Goal: Task Accomplishment & Management: Manage account settings

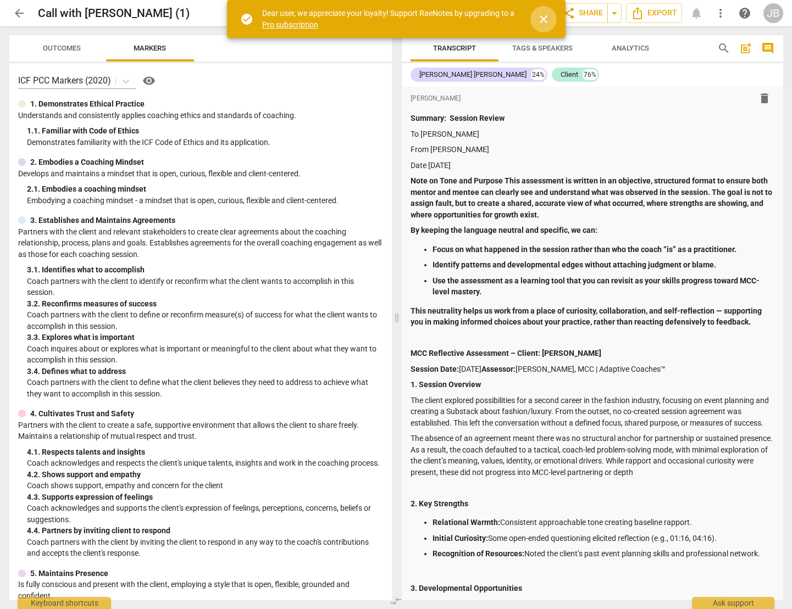
click at [547, 17] on span "close" at bounding box center [543, 19] width 13 height 13
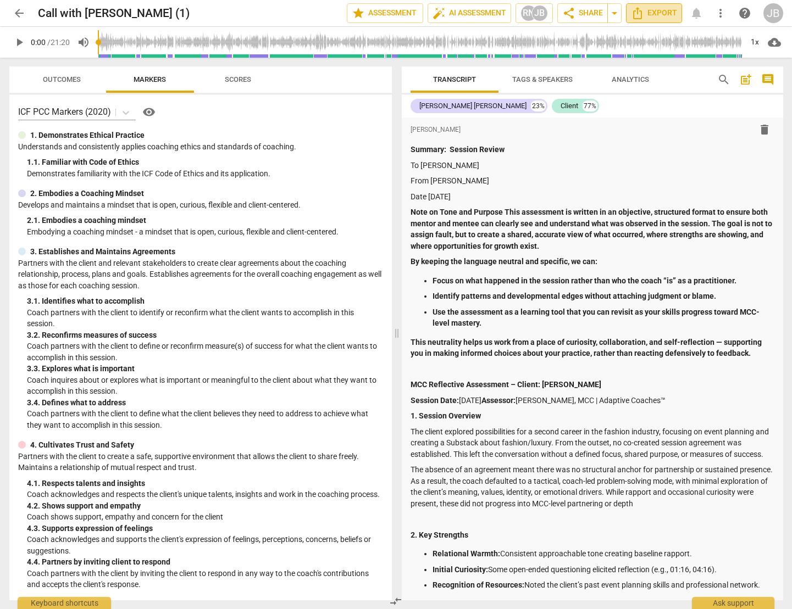
click at [657, 12] on span "Export" at bounding box center [654, 13] width 46 height 13
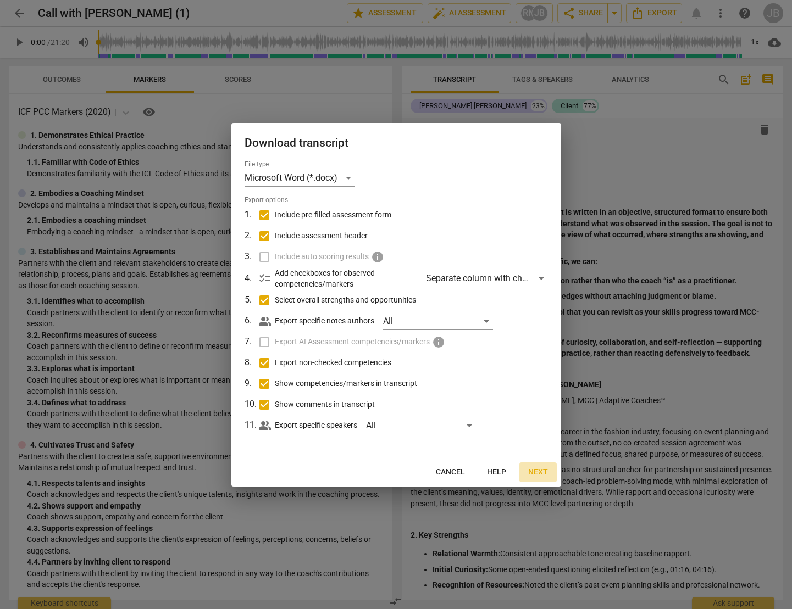
click at [546, 471] on span "Next" at bounding box center [538, 472] width 20 height 11
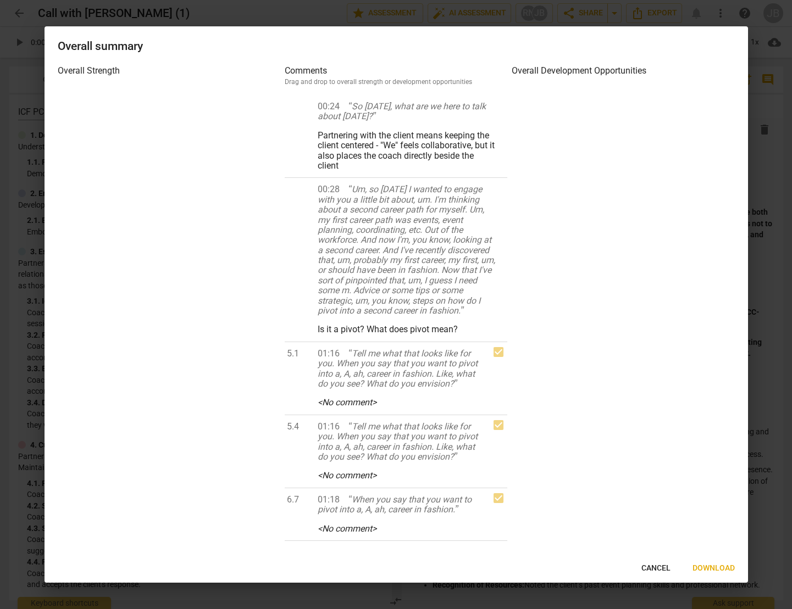
click at [706, 565] on span "Download" at bounding box center [713, 568] width 42 height 11
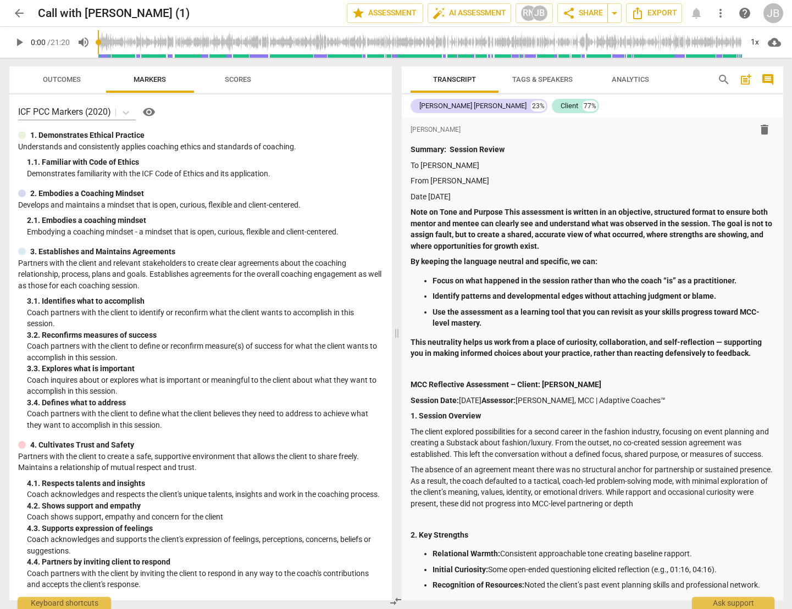
click at [24, 12] on span "arrow_back" at bounding box center [19, 13] width 13 height 13
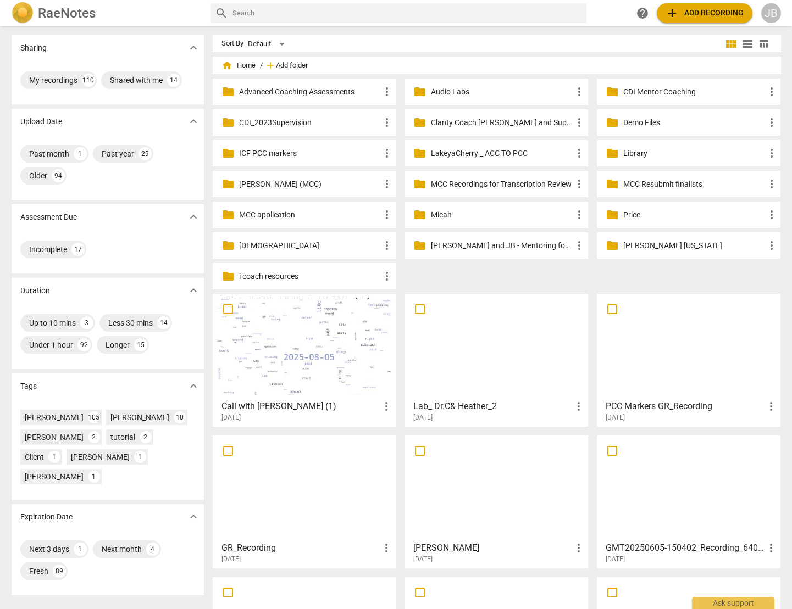
click at [291, 66] on span "Add folder" at bounding box center [292, 66] width 32 height 8
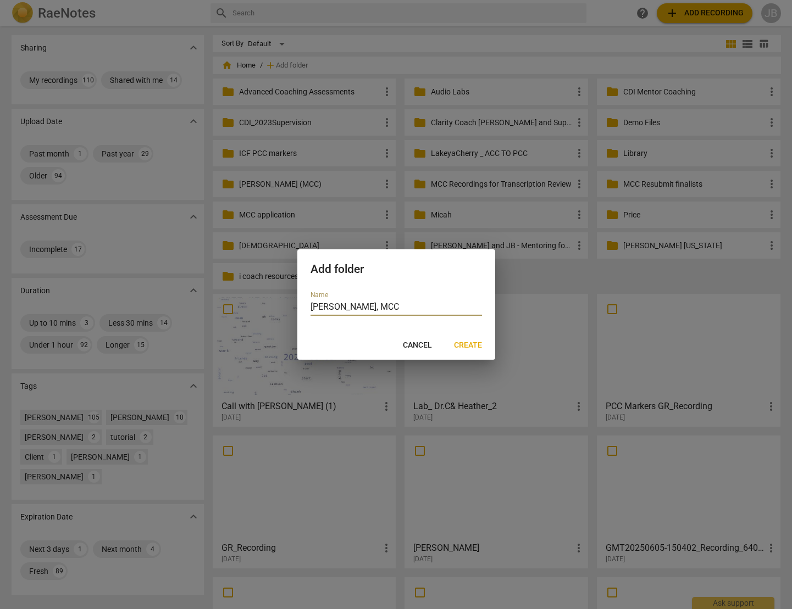
type input "[PERSON_NAME], MCC"
click at [475, 344] on span "Create" at bounding box center [468, 345] width 28 height 11
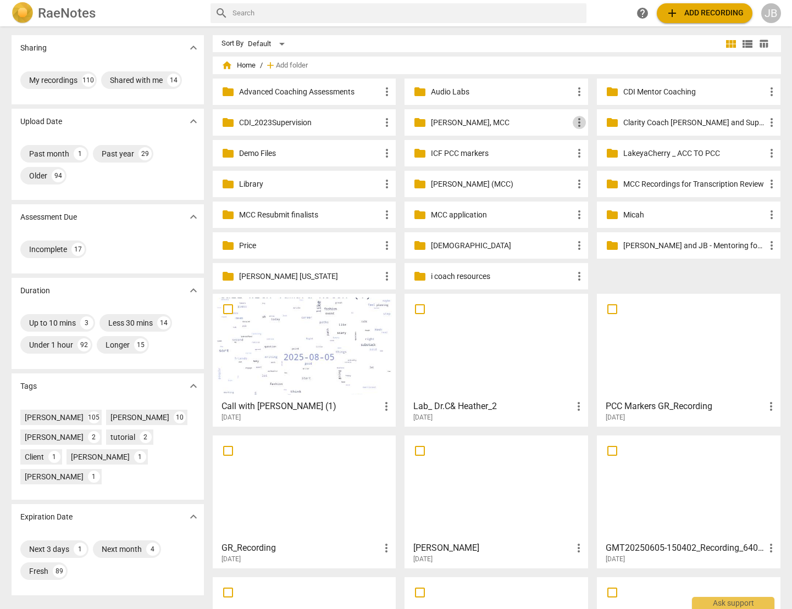
click at [579, 126] on span "more_vert" at bounding box center [578, 122] width 13 height 13
click at [508, 122] on div at bounding box center [396, 304] width 792 height 609
click at [496, 123] on p "[PERSON_NAME], MCC" at bounding box center [502, 123] width 142 height 12
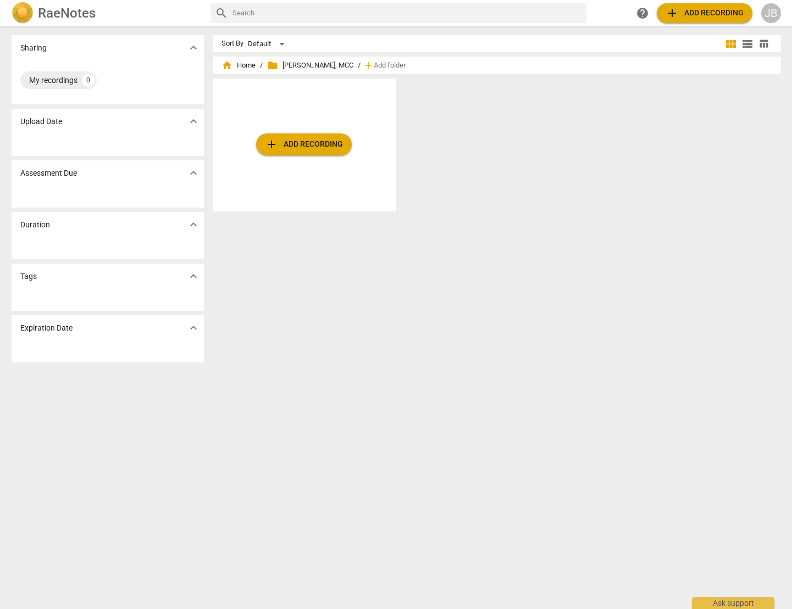
click at [767, 15] on div "JB" at bounding box center [771, 13] width 20 height 20
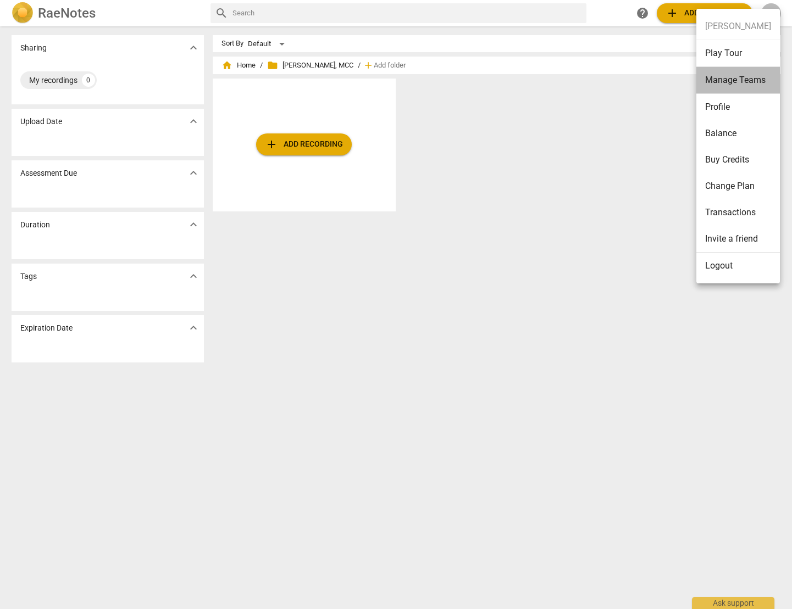
click at [738, 77] on li "Manage Teams" at bounding box center [738, 80] width 84 height 27
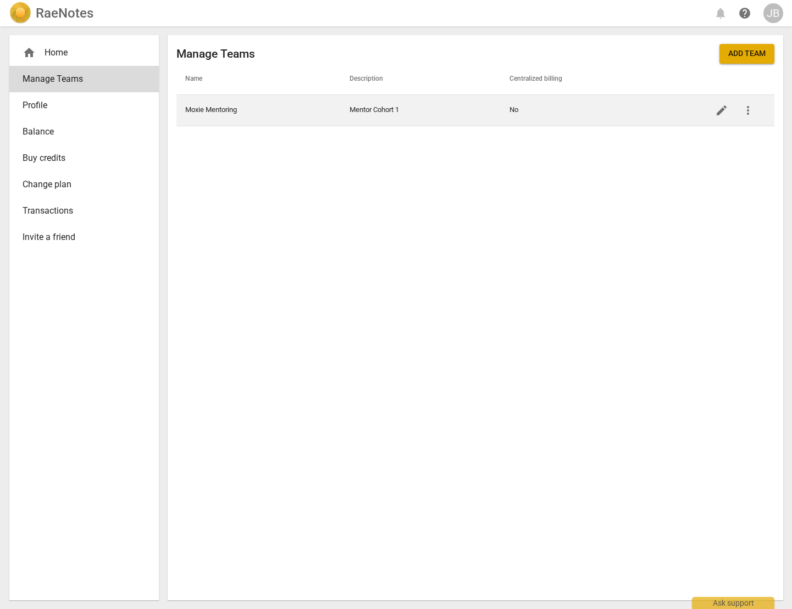
click at [747, 110] on span "more_vert" at bounding box center [747, 110] width 13 height 13
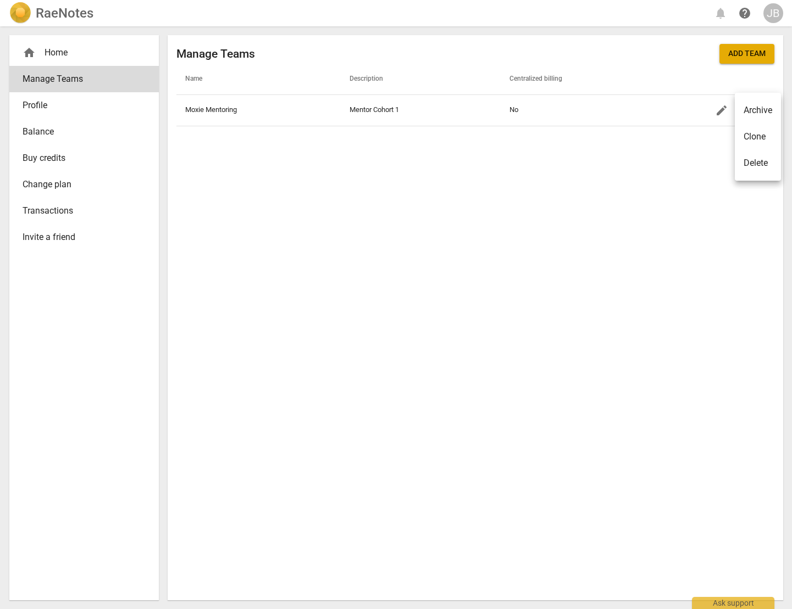
click at [765, 166] on div "Delete" at bounding box center [755, 163] width 24 height 13
click at [744, 59] on button "Add team" at bounding box center [746, 54] width 55 height 20
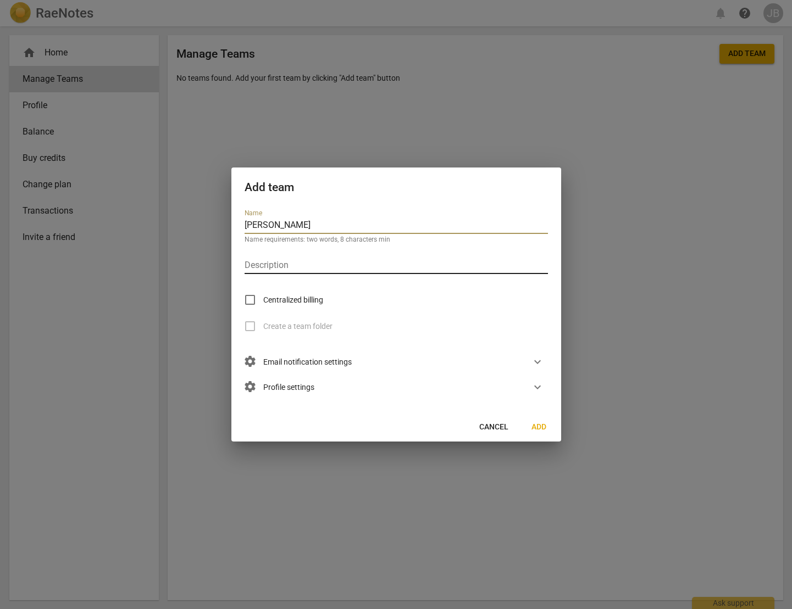
type input "[PERSON_NAME]"
click at [316, 264] on input "text" at bounding box center [395, 266] width 303 height 16
type input "ICF MCC"
click at [454, 371] on div "settings Email notification settings expand_more" at bounding box center [392, 361] width 312 height 25
click at [537, 365] on span "expand_more" at bounding box center [537, 361] width 13 height 13
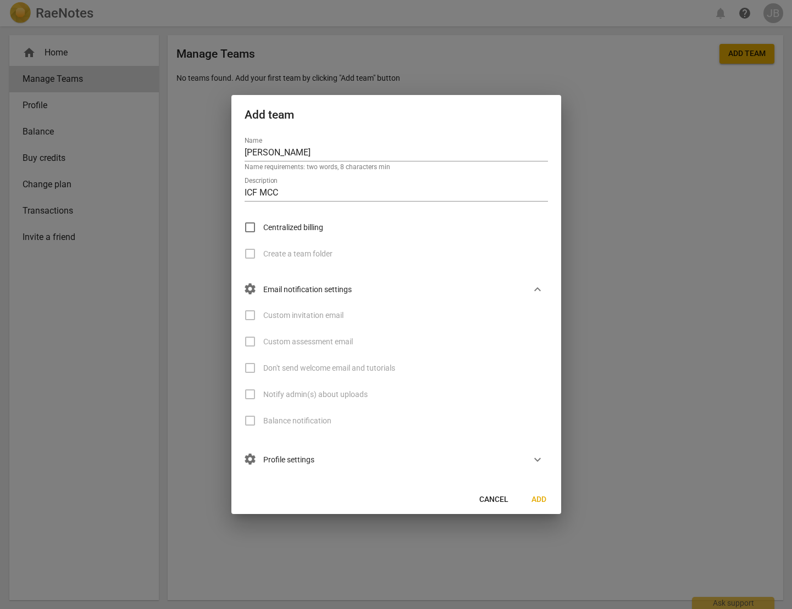
click at [294, 314] on span "Custom invitation email" at bounding box center [303, 316] width 80 height 12
click at [249, 316] on label "Custom invitation email" at bounding box center [290, 315] width 107 height 26
click at [287, 459] on span "settings Profile settings" at bounding box center [279, 460] width 70 height 12
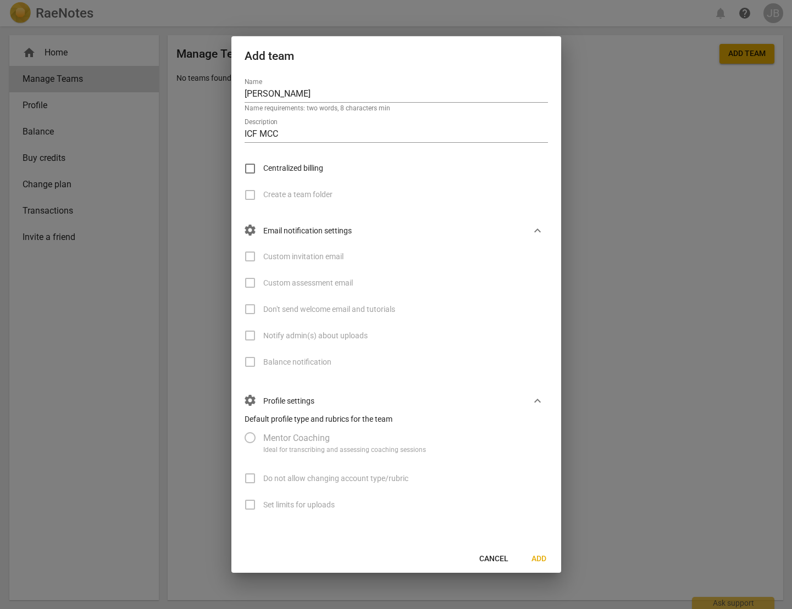
click at [281, 434] on span "Mentor Coaching" at bounding box center [296, 438] width 66 height 13
click at [250, 436] on label "Mentor Coaching" at bounding box center [386, 438] width 299 height 26
click at [545, 550] on button "Add" at bounding box center [538, 559] width 35 height 20
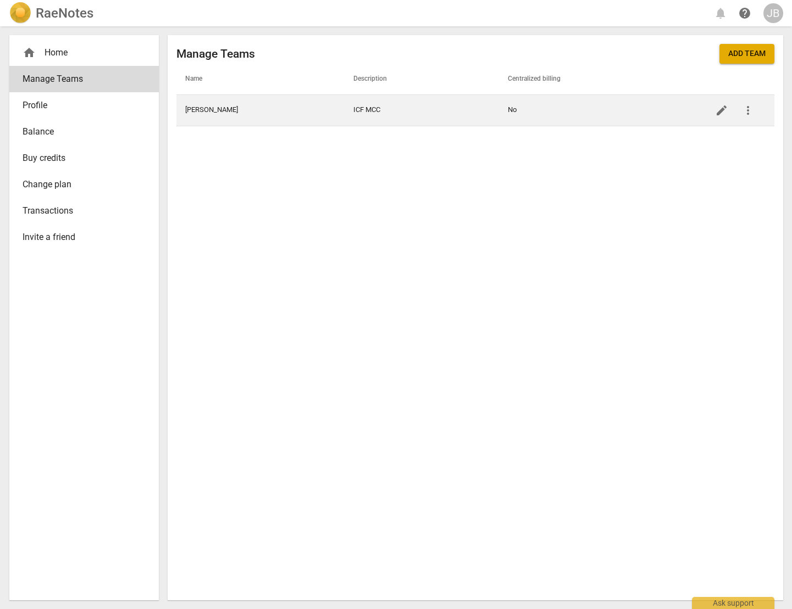
click at [749, 113] on span "more_vert" at bounding box center [747, 110] width 13 height 13
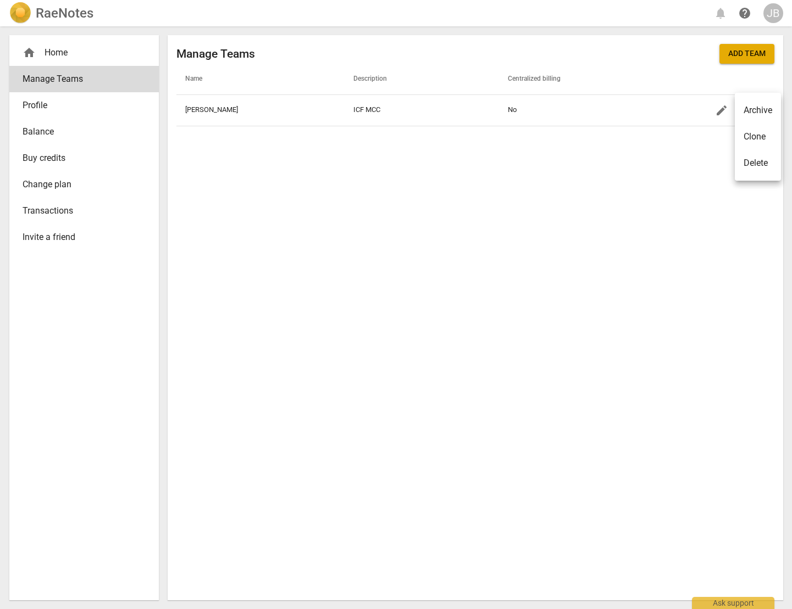
click at [217, 108] on div at bounding box center [396, 304] width 792 height 609
click at [217, 108] on td "[PERSON_NAME]" at bounding box center [260, 109] width 169 height 31
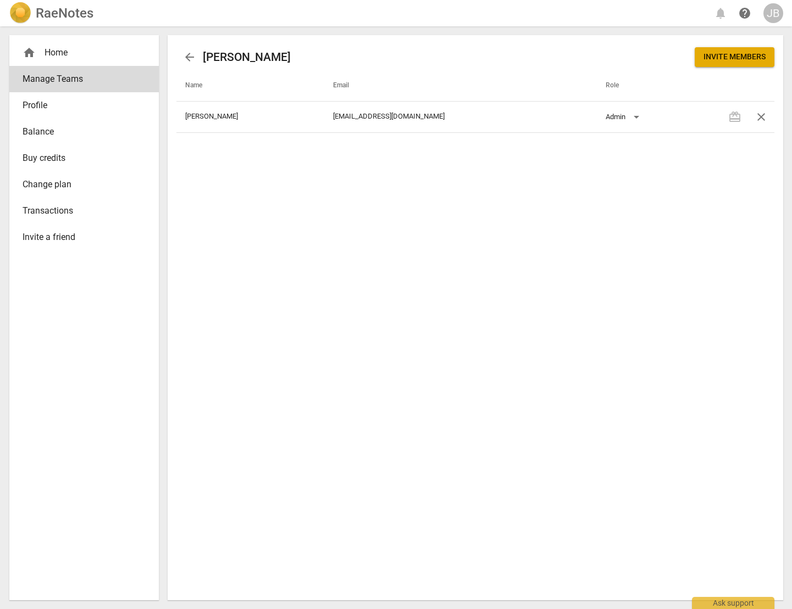
click at [268, 181] on div "arrow_back [PERSON_NAME] Invite members Name Email Role [PERSON_NAME] [PERSON_N…" at bounding box center [475, 317] width 615 height 565
click at [191, 58] on span "arrow_back" at bounding box center [189, 57] width 13 height 13
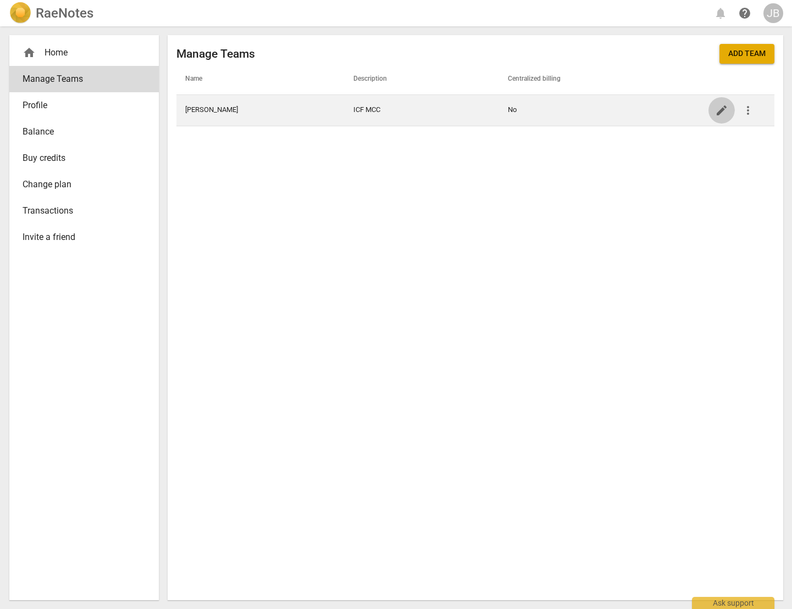
click at [726, 107] on span "edit" at bounding box center [721, 110] width 13 height 13
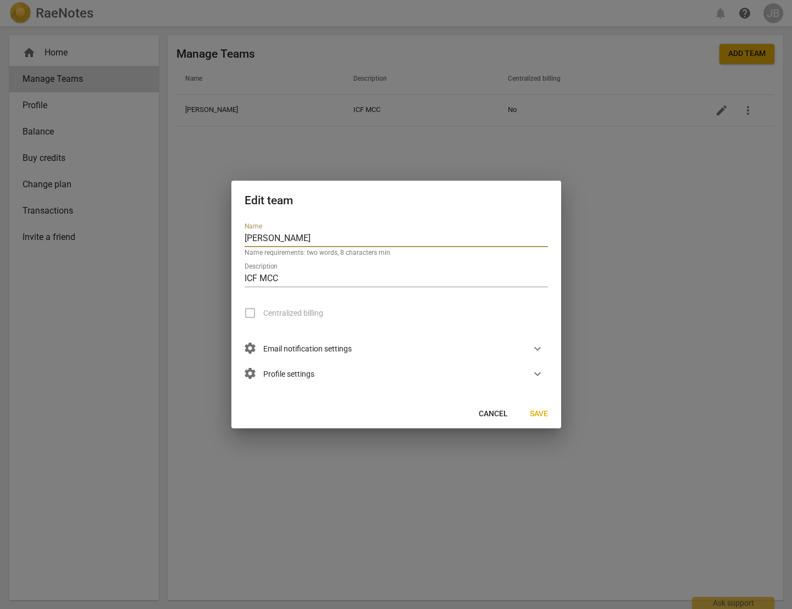
click at [539, 411] on span "Save" at bounding box center [539, 414] width 18 height 11
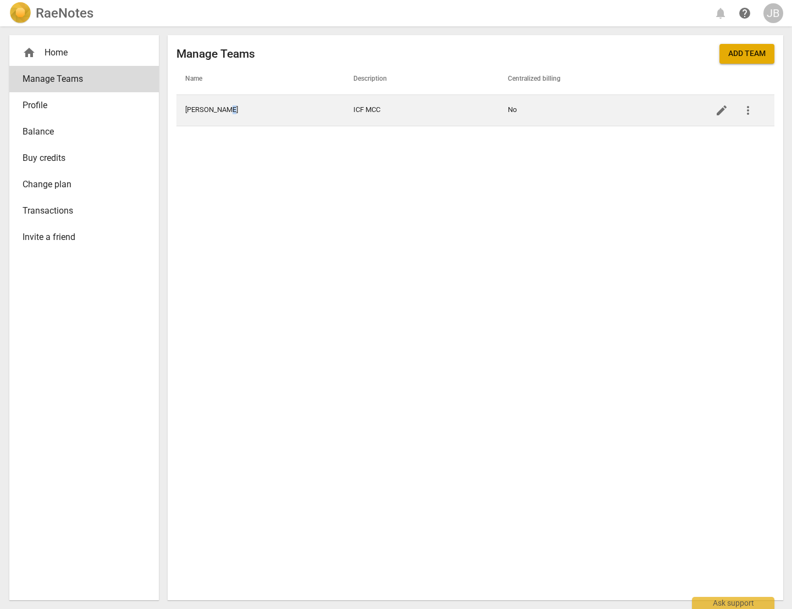
click at [225, 110] on td "[PERSON_NAME]" at bounding box center [260, 109] width 169 height 31
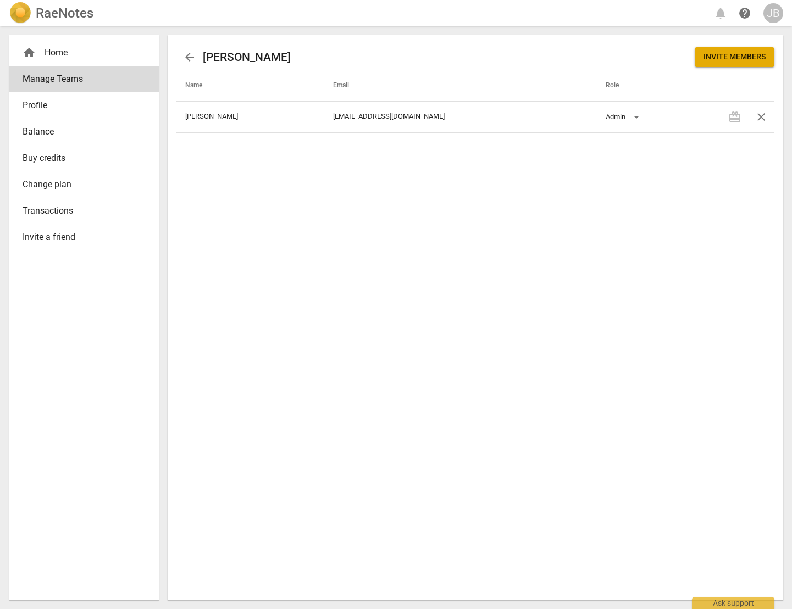
click at [722, 58] on span "Invite members" at bounding box center [734, 57] width 62 height 11
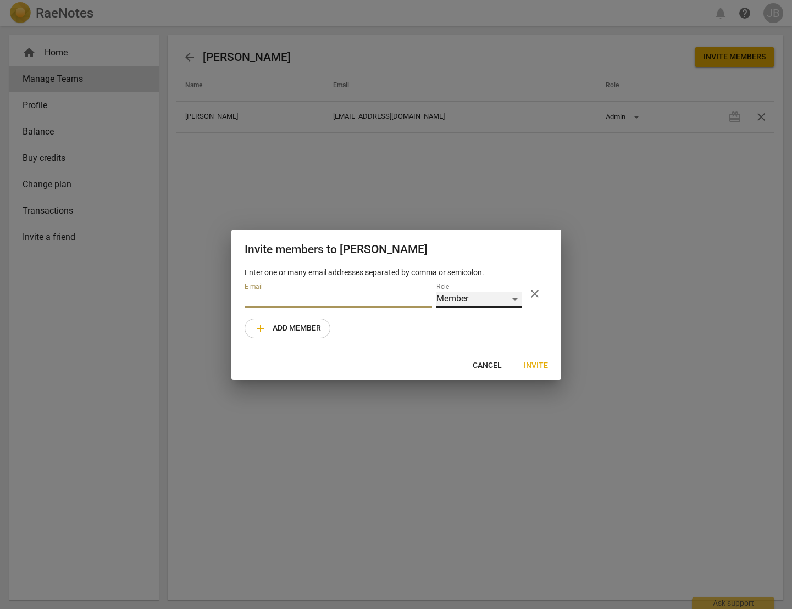
click at [519, 300] on div "Member" at bounding box center [478, 300] width 85 height 16
click at [519, 300] on li "Member" at bounding box center [478, 299] width 85 height 26
click at [300, 298] on input "email" at bounding box center [337, 300] width 187 height 16
click at [274, 295] on input "email" at bounding box center [337, 300] width 187 height 16
paste input "[PERSON_NAME][EMAIL_ADDRESS][PERSON_NAME][DOMAIN_NAME]"
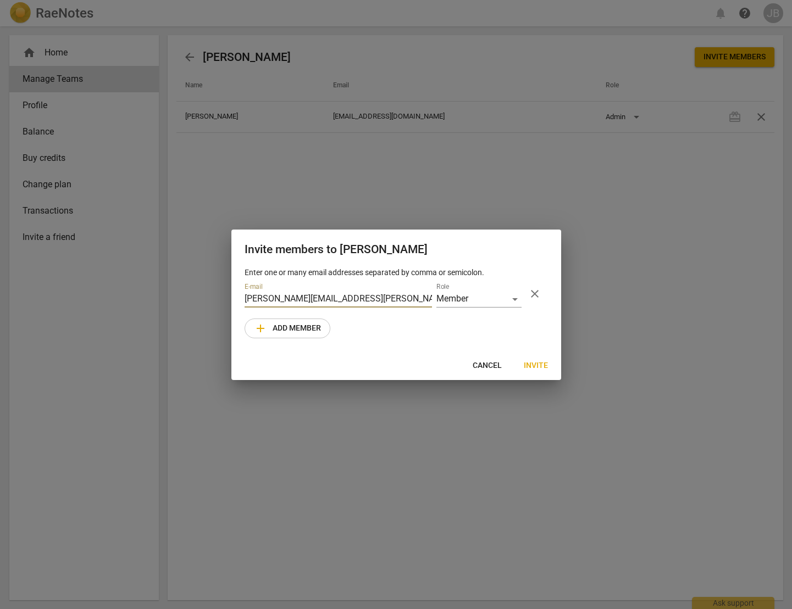
type input "[PERSON_NAME][EMAIL_ADDRESS][PERSON_NAME][DOMAIN_NAME]"
click at [546, 368] on span "Invite" at bounding box center [536, 365] width 24 height 11
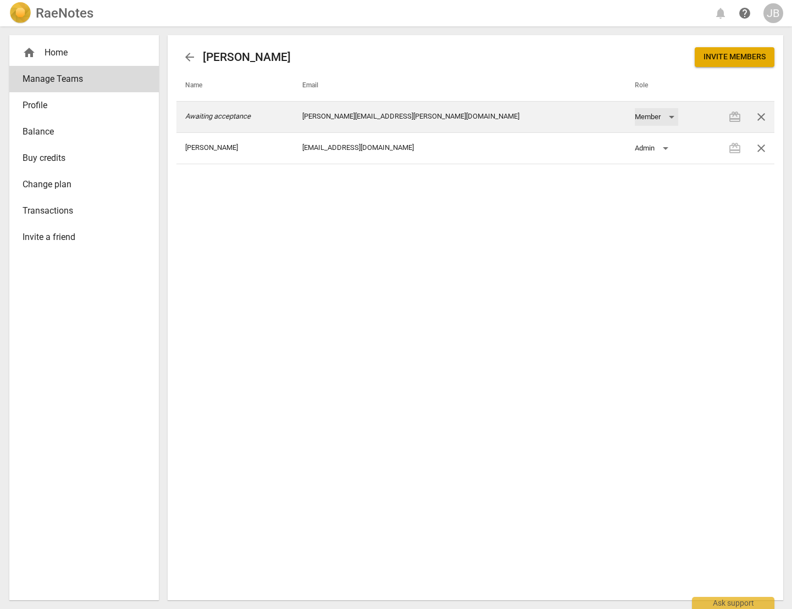
click at [635, 114] on div "Member" at bounding box center [656, 117] width 43 height 18
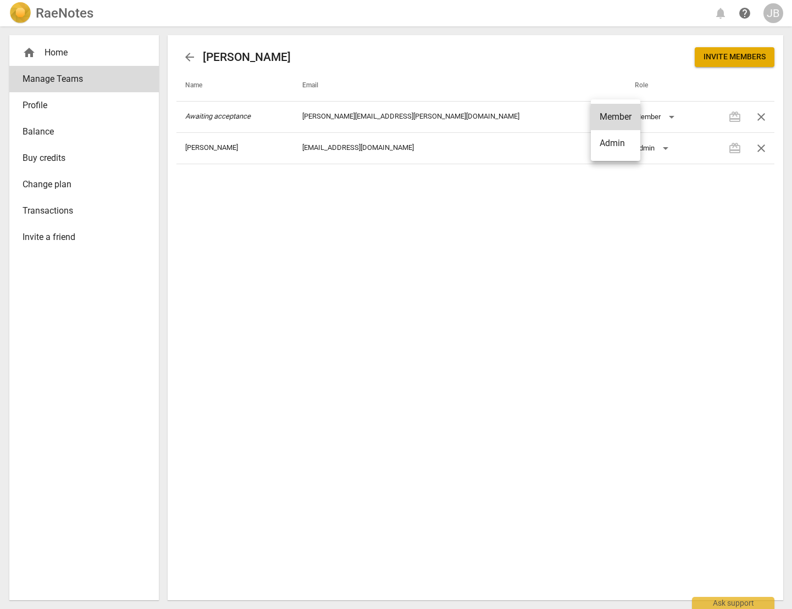
click at [639, 304] on div at bounding box center [396, 304] width 792 height 609
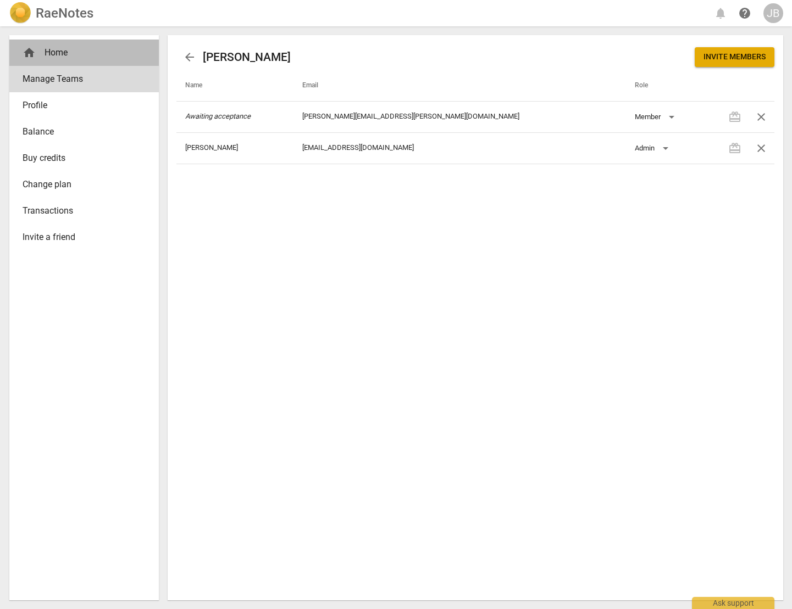
click at [70, 56] on div "home Home" at bounding box center [80, 52] width 114 height 13
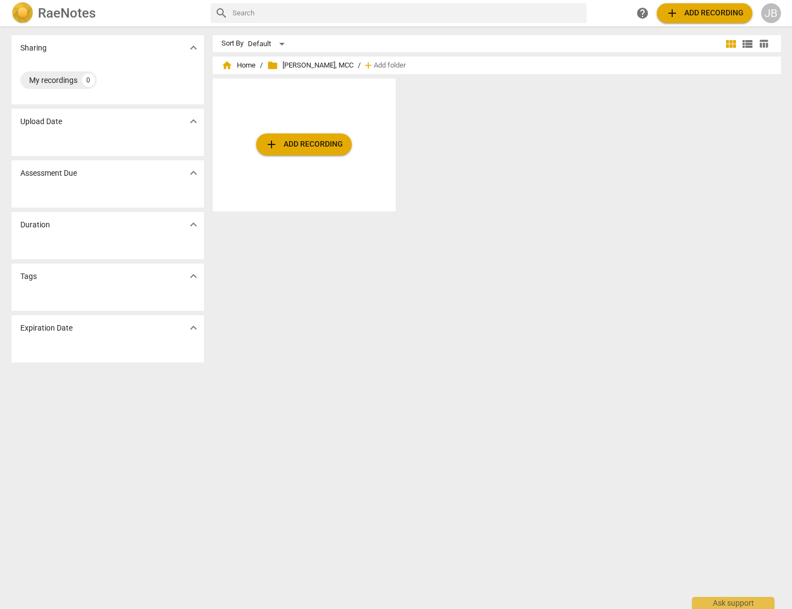
click at [330, 68] on span "folder [PERSON_NAME], MCC" at bounding box center [310, 65] width 86 height 11
click at [269, 63] on span "folder" at bounding box center [272, 65] width 11 height 11
